Goal: Task Accomplishment & Management: Use online tool/utility

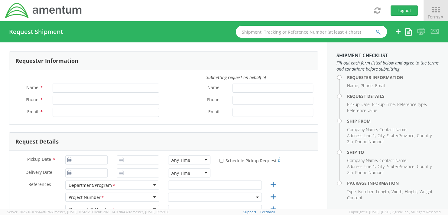
type input "[PERSON_NAME]"
type input "+1-817-647-5013"
type input "rebecca.thorstenson@amentum.com"
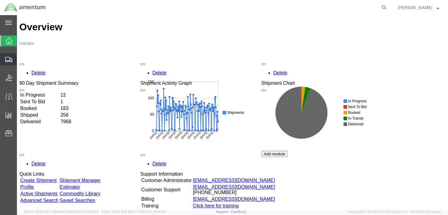
click at [0, 0] on span "Shipment Manager" at bounding box center [0, 0] width 0 height 0
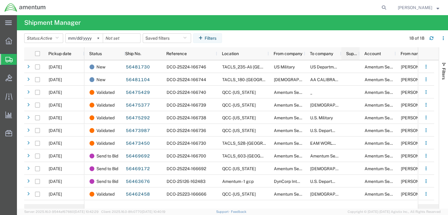
drag, startPoint x: 369, startPoint y: 50, endPoint x: 359, endPoint y: 55, distance: 11.4
click at [359, 55] on div at bounding box center [359, 53] width 2 height 13
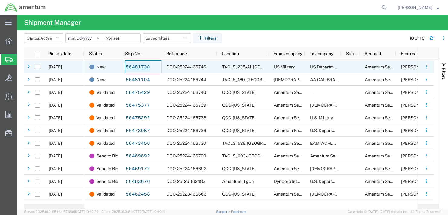
click at [133, 68] on link "56481730" at bounding box center [138, 67] width 25 height 10
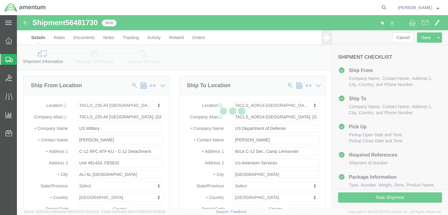
select select "42682"
select select "42739"
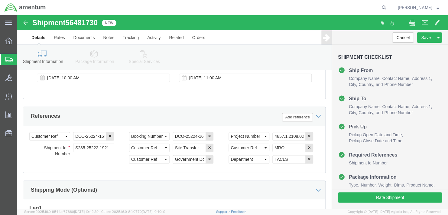
scroll to position [217, 0]
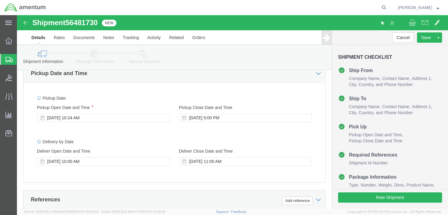
click link "Special Services"
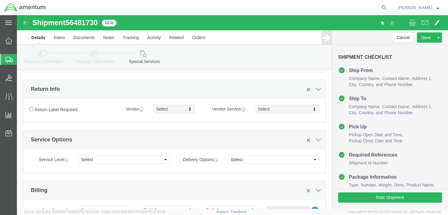
scroll to position [151, 0]
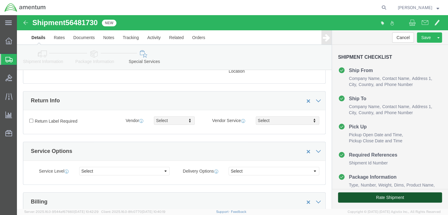
click button "Rate Shipment"
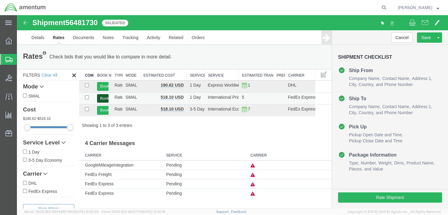
click at [102, 95] on button "Book" at bounding box center [102, 98] width 11 height 9
